Goal: Task Accomplishment & Management: Use online tool/utility

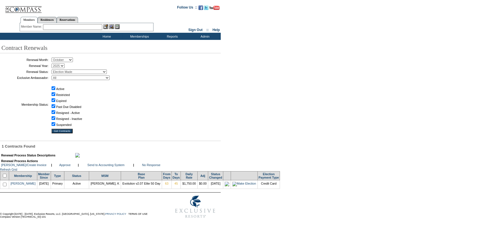
click at [5, 186] on input "checkbox" at bounding box center [5, 185] width 4 height 4
checkbox input "true"
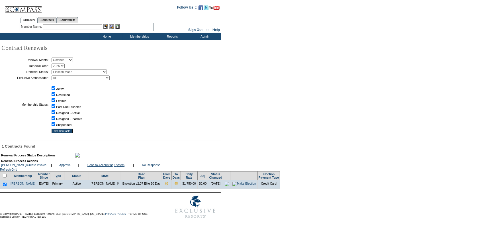
click at [118, 167] on link "Send to Accounting System" at bounding box center [105, 164] width 37 height 3
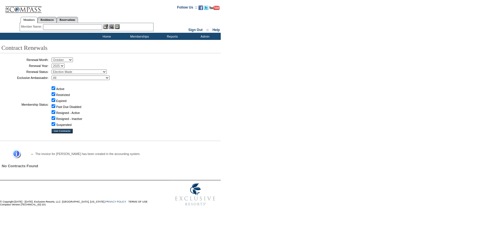
click at [68, 26] on input "text" at bounding box center [72, 27] width 59 height 6
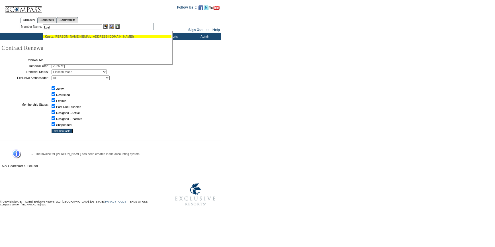
click at [89, 36] on div "Kuel z, Heather (hmccormack2020@gmail.com)" at bounding box center [107, 36] width 125 height 3
type input "Kuelz, Heather (hmccormack2020@gmail.com)"
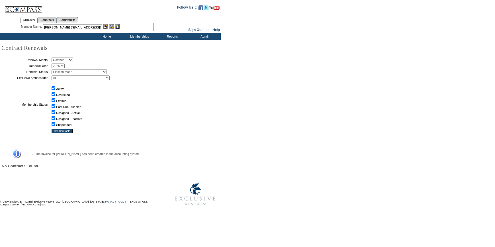
click at [107, 27] on img at bounding box center [105, 26] width 5 height 5
